Goal: Find specific page/section: Find specific page/section

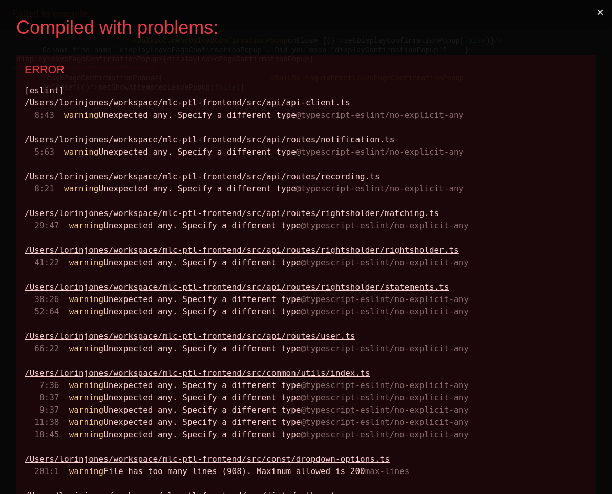
click at [600, 15] on button "×" at bounding box center [600, 12] width 24 height 25
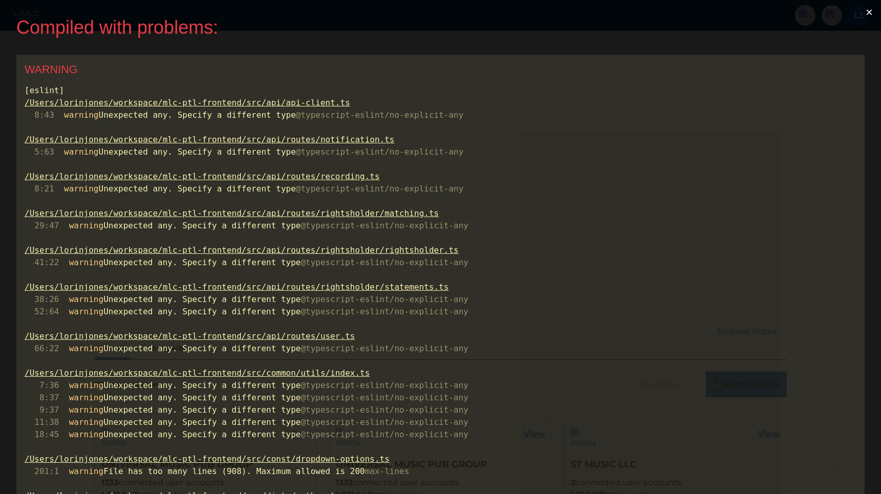
click at [874, 12] on button "×" at bounding box center [870, 12] width 24 height 25
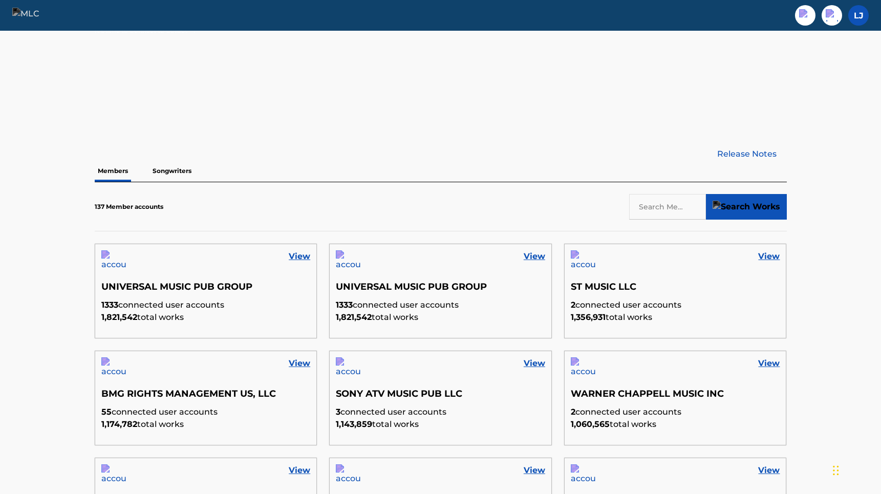
scroll to position [193, 0]
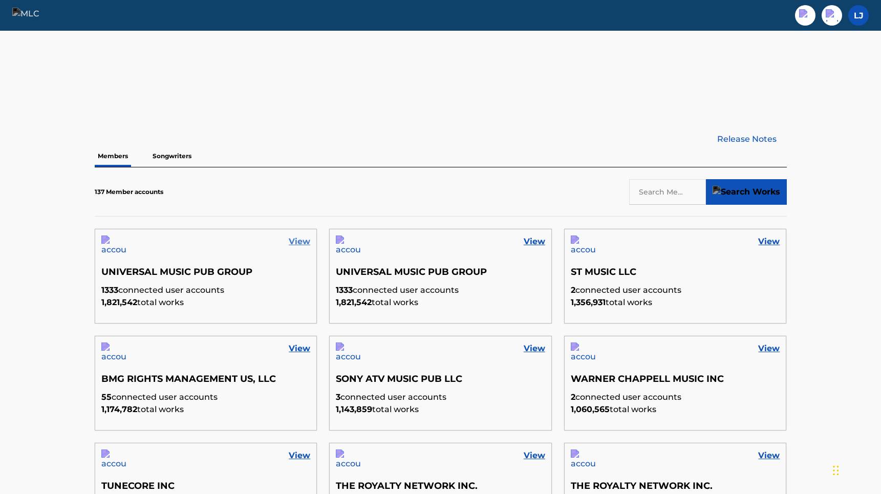
click at [292, 243] on link "View" at bounding box center [300, 242] width 22 height 12
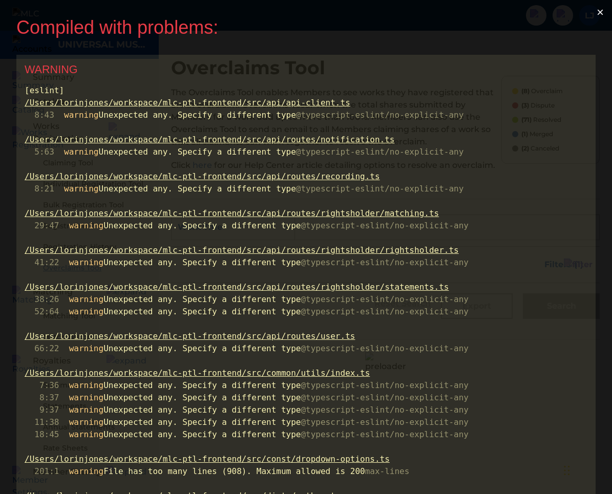
click at [601, 14] on button "×" at bounding box center [600, 12] width 24 height 25
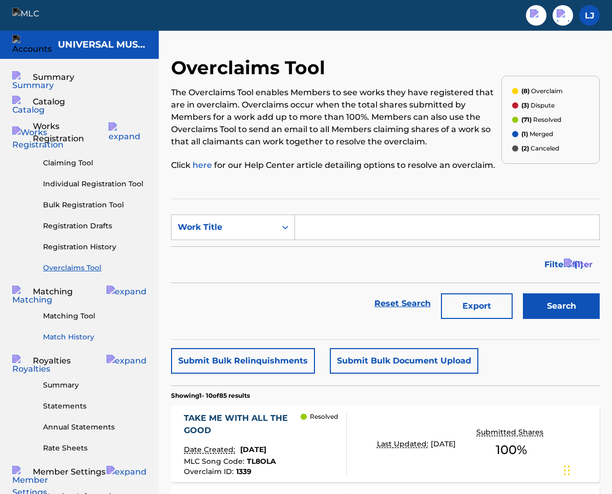
click at [70, 332] on link "Match History" at bounding box center [94, 337] width 103 height 11
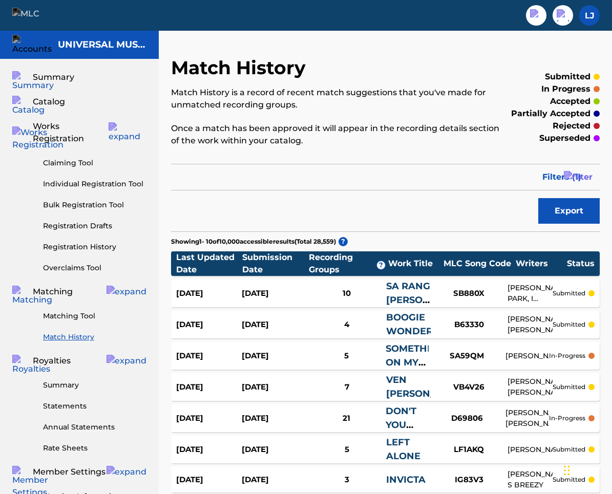
scroll to position [194, 0]
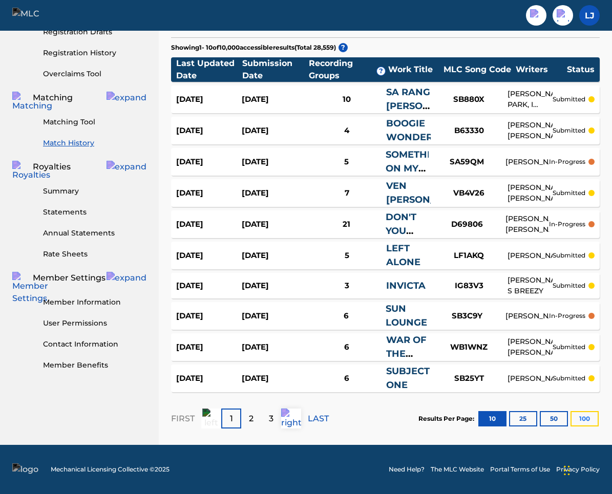
click at [584, 418] on button "100" at bounding box center [584, 418] width 28 height 15
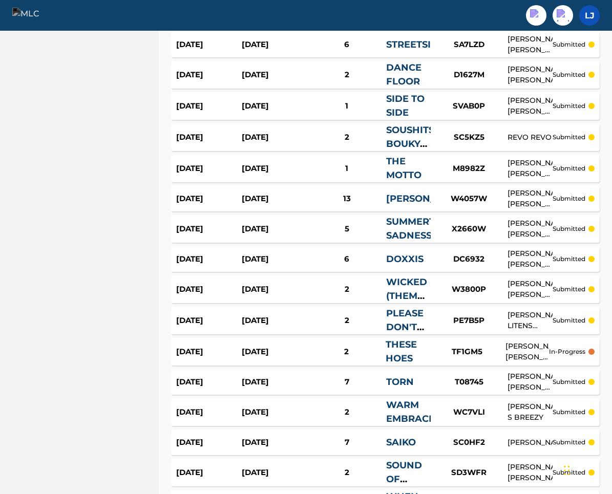
scroll to position [2941, 0]
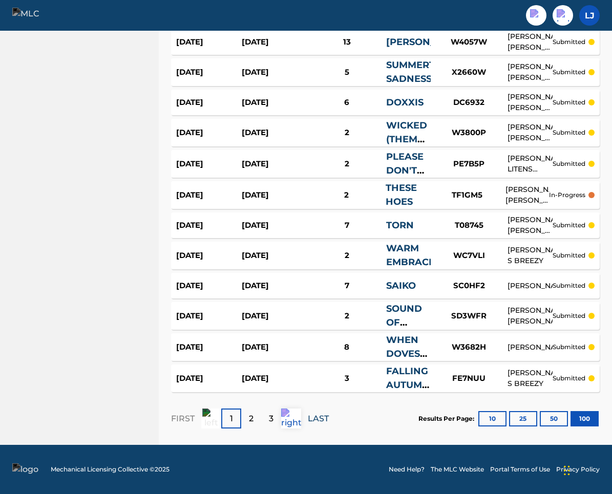
click at [315, 419] on p "LAST" at bounding box center [318, 419] width 21 height 12
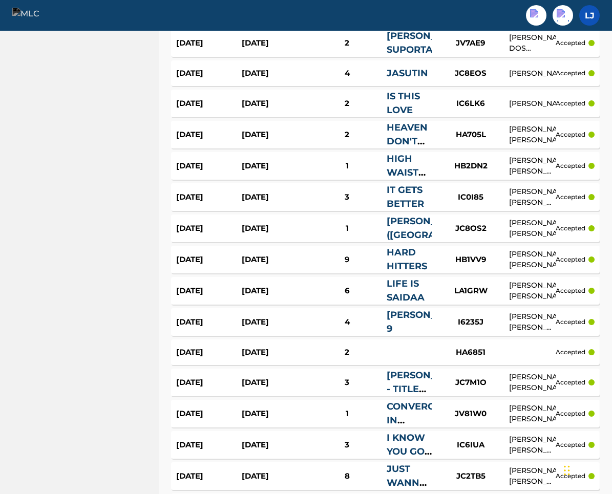
scroll to position [0, 0]
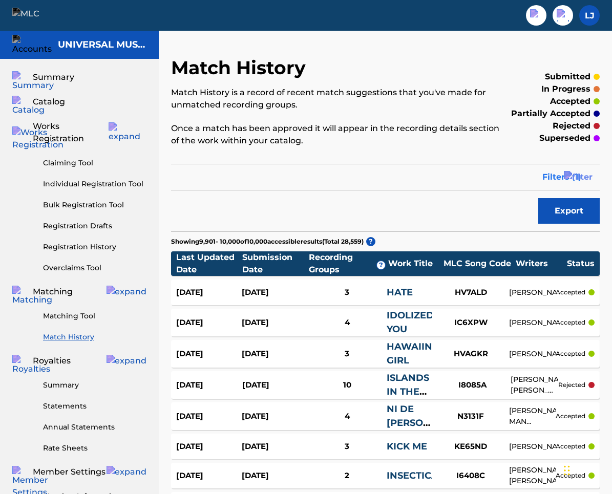
click at [581, 178] on span "Filters ( 1 )" at bounding box center [561, 177] width 39 height 12
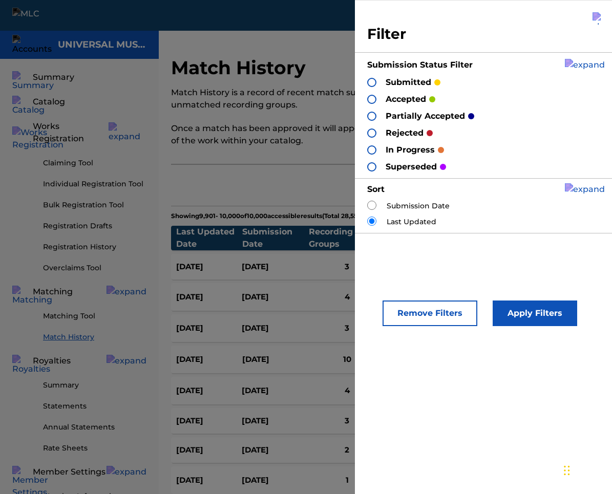
click at [372, 114] on div at bounding box center [371, 116] width 9 height 9
click at [558, 304] on button "Apply Filters" at bounding box center [535, 314] width 84 height 26
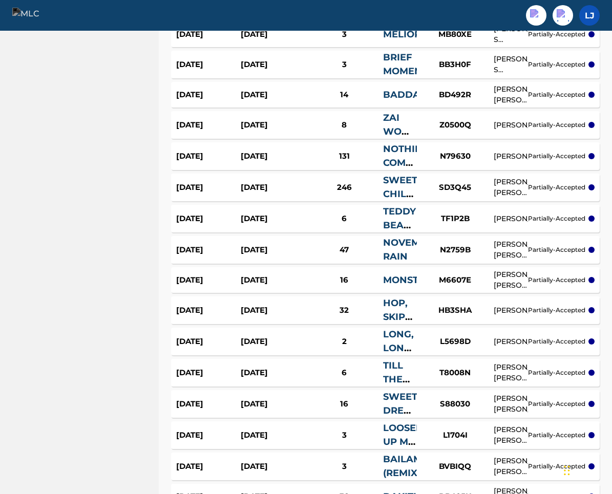
scroll to position [2950, 0]
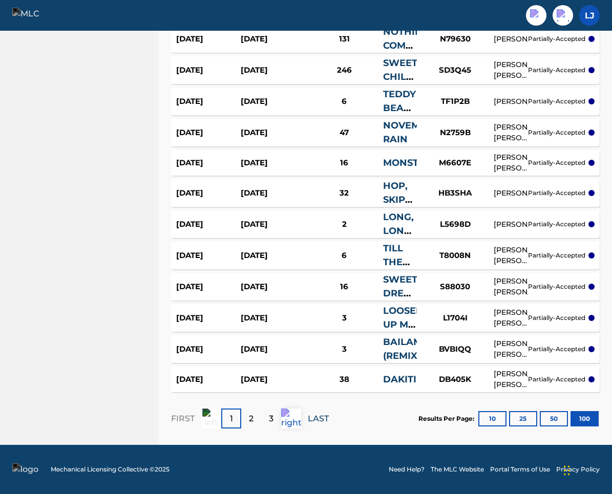
click at [323, 418] on p "LAST" at bounding box center [318, 419] width 21 height 12
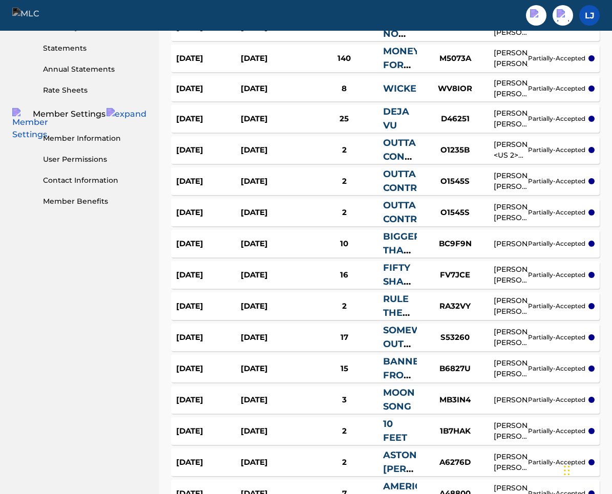
scroll to position [0, 0]
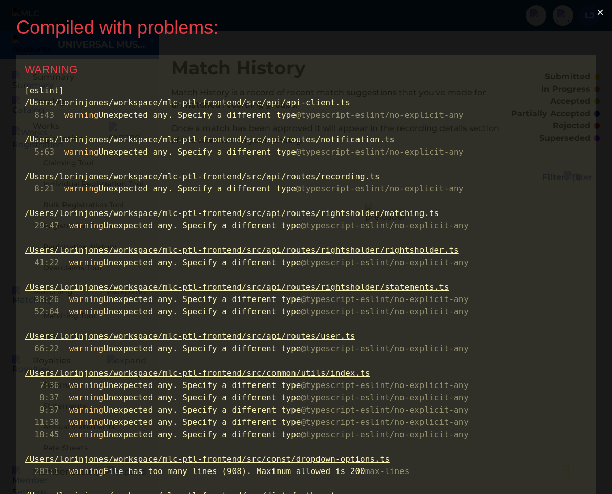
click at [600, 9] on button "×" at bounding box center [600, 12] width 24 height 25
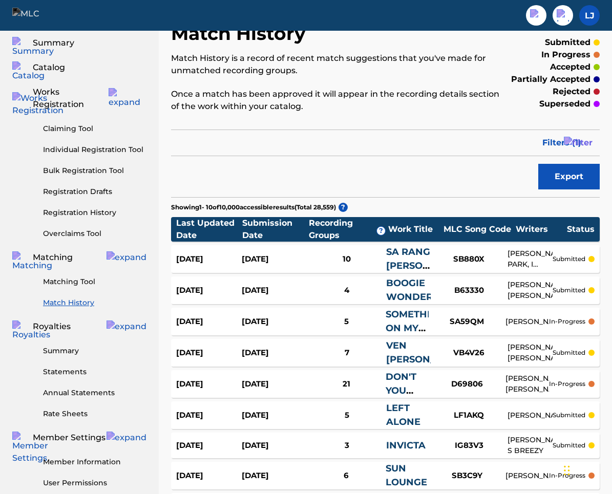
scroll to position [33, 0]
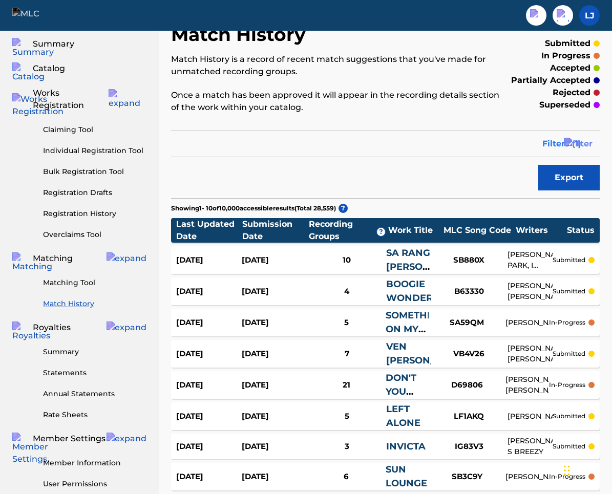
click at [563, 146] on span "Filters ( 1 )" at bounding box center [561, 144] width 39 height 12
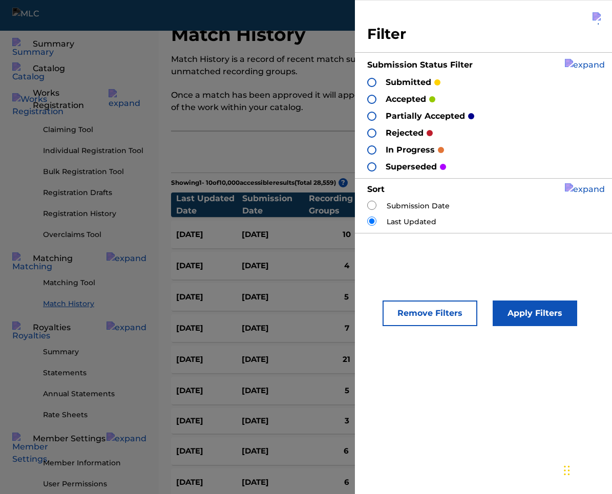
click at [374, 117] on div at bounding box center [371, 116] width 9 height 9
click at [560, 308] on button "Apply Filters" at bounding box center [535, 314] width 84 height 26
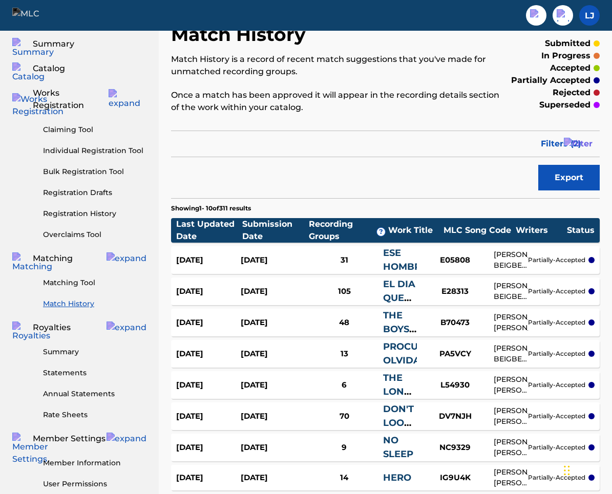
scroll to position [194, 0]
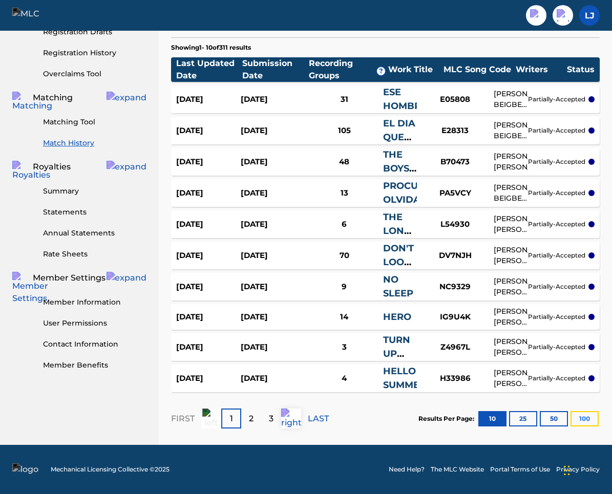
click at [586, 421] on button "100" at bounding box center [584, 418] width 28 height 15
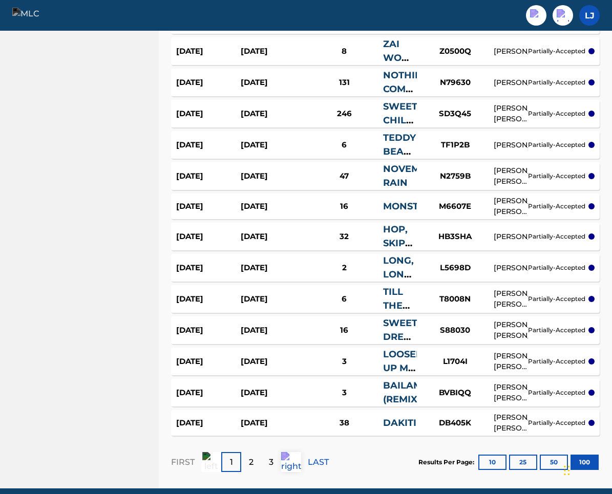
scroll to position [2950, 0]
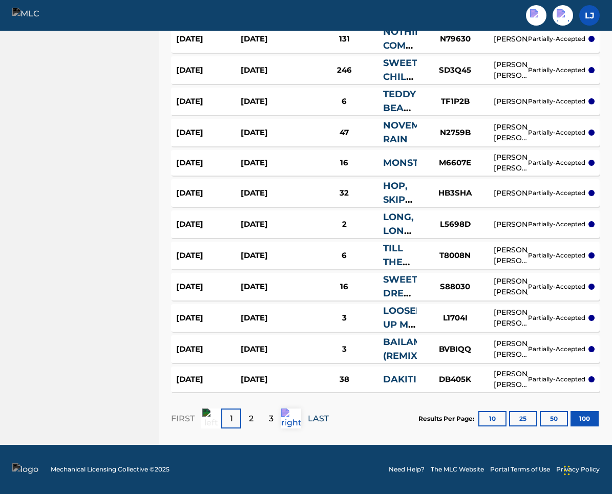
click at [319, 415] on p "LAST" at bounding box center [318, 419] width 21 height 12
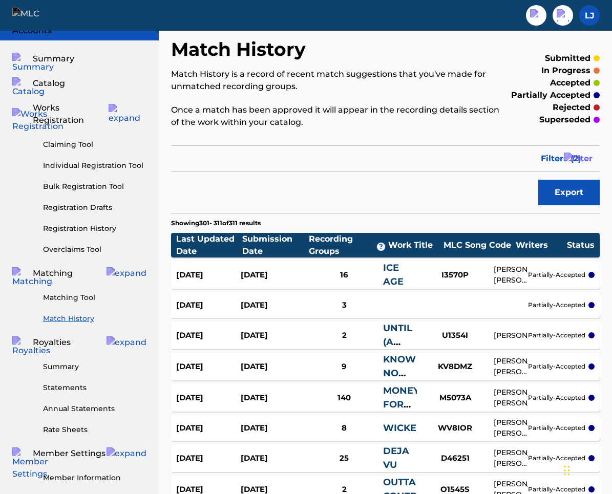
scroll to position [0, 0]
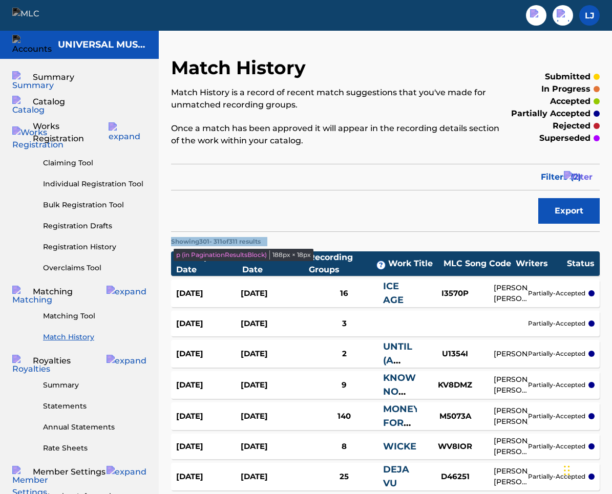
click at [234, 243] on p "Showing 301 - 311 of 311 results" at bounding box center [216, 241] width 90 height 9
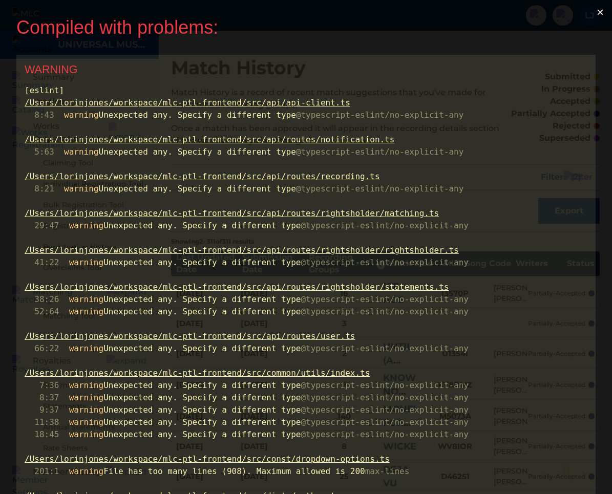
click at [601, 15] on button "×" at bounding box center [600, 12] width 24 height 25
click at [602, 4] on button "×" at bounding box center [600, 12] width 24 height 25
click at [605, 12] on button "×" at bounding box center [600, 12] width 24 height 25
click at [606, 9] on button "×" at bounding box center [600, 12] width 24 height 25
